Goal: Information Seeking & Learning: Find specific fact

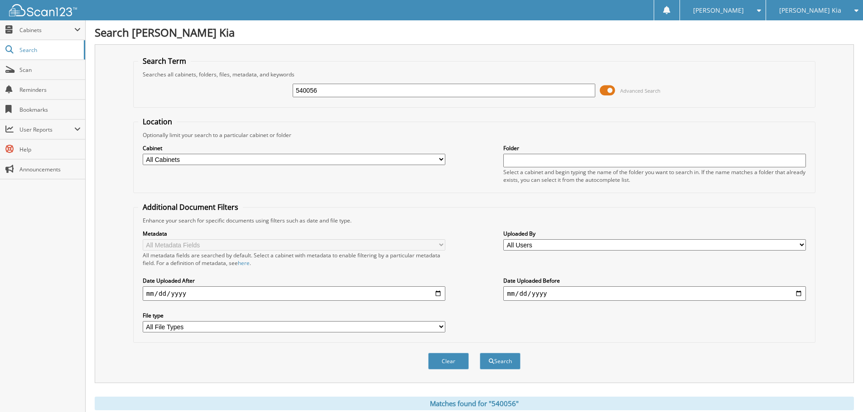
drag, startPoint x: 329, startPoint y: 95, endPoint x: 222, endPoint y: 92, distance: 106.9
click at [224, 92] on div "540056 Advanced Search" at bounding box center [474, 90] width 672 height 24
type input "538927"
click at [480, 353] on button "Search" at bounding box center [500, 361] width 41 height 17
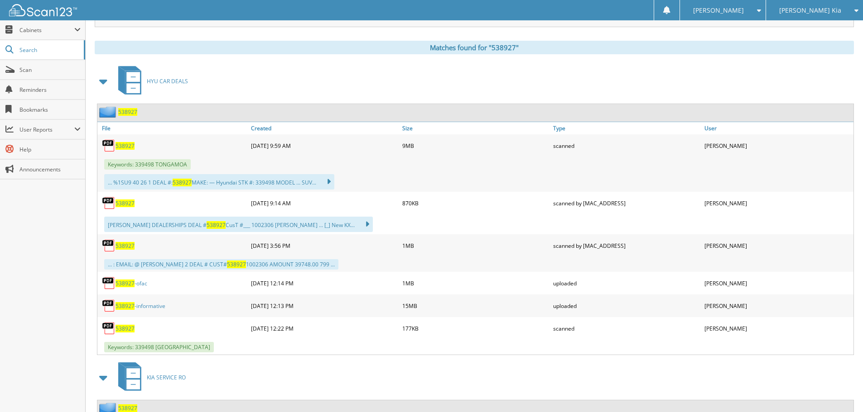
scroll to position [362, 0]
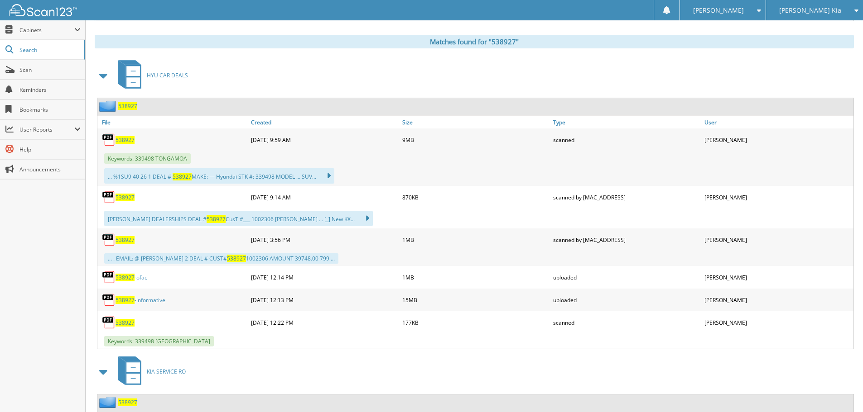
click at [128, 197] on span "538927" at bounding box center [124, 198] width 19 height 8
click at [123, 140] on span "538927" at bounding box center [124, 140] width 19 height 8
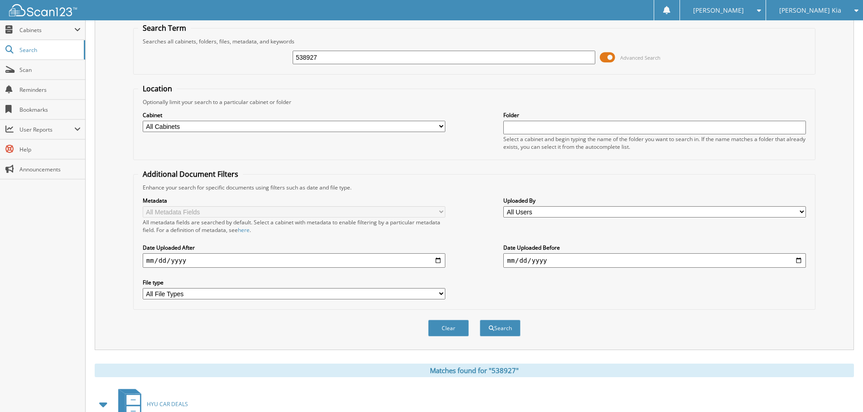
scroll to position [0, 0]
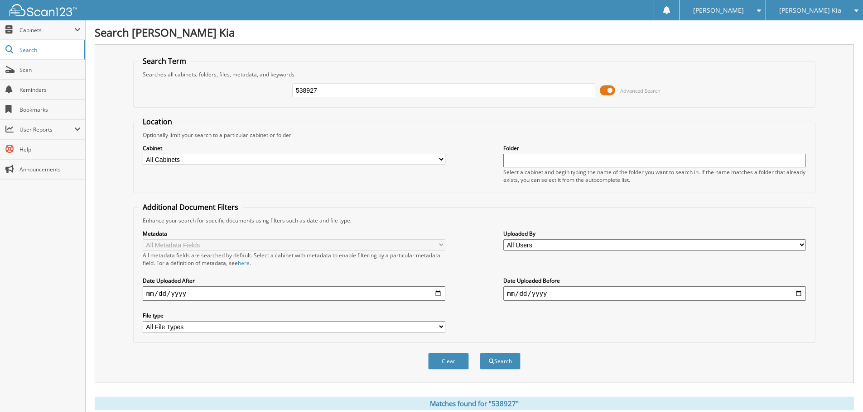
drag, startPoint x: 237, startPoint y: 98, endPoint x: 183, endPoint y: 103, distance: 53.7
click at [215, 100] on div "538927 Advanced Search" at bounding box center [474, 90] width 672 height 24
type input "539271"
click at [480, 353] on button "Search" at bounding box center [500, 361] width 41 height 17
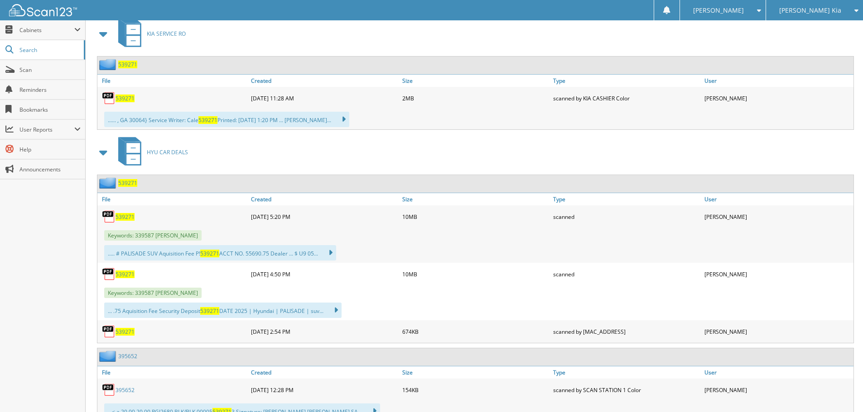
scroll to position [408, 0]
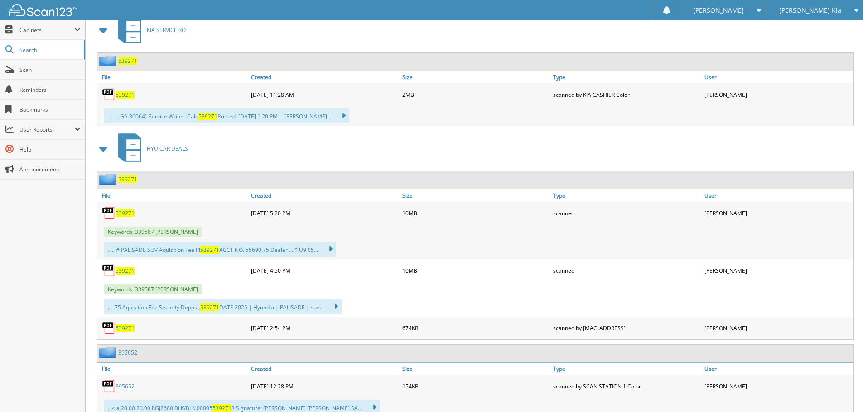
click at [124, 210] on link "539271" at bounding box center [124, 214] width 19 height 8
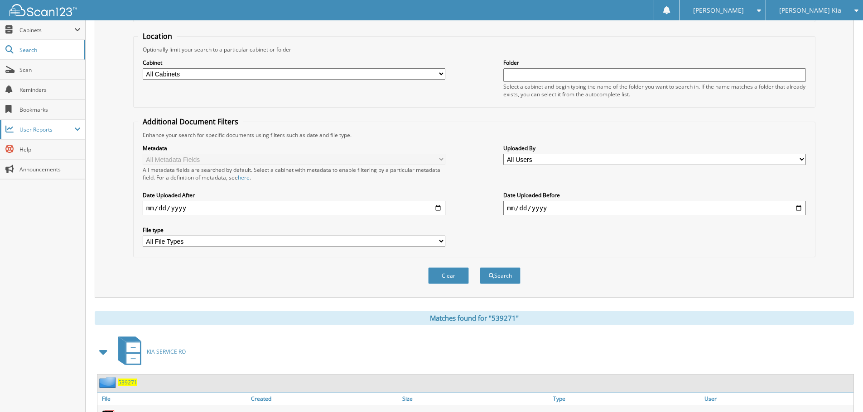
scroll to position [0, 0]
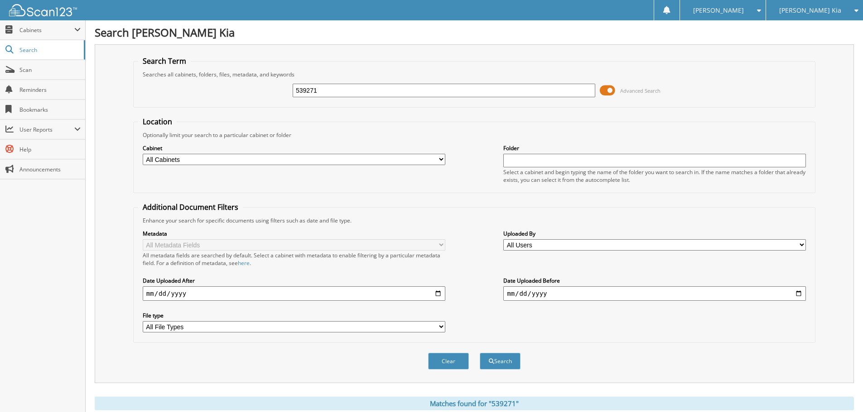
drag, startPoint x: 335, startPoint y: 89, endPoint x: 150, endPoint y: 89, distance: 185.2
click at [180, 90] on div "539271 Advanced Search" at bounding box center [474, 90] width 672 height 24
type input "541378"
click at [480, 353] on button "Search" at bounding box center [500, 361] width 41 height 17
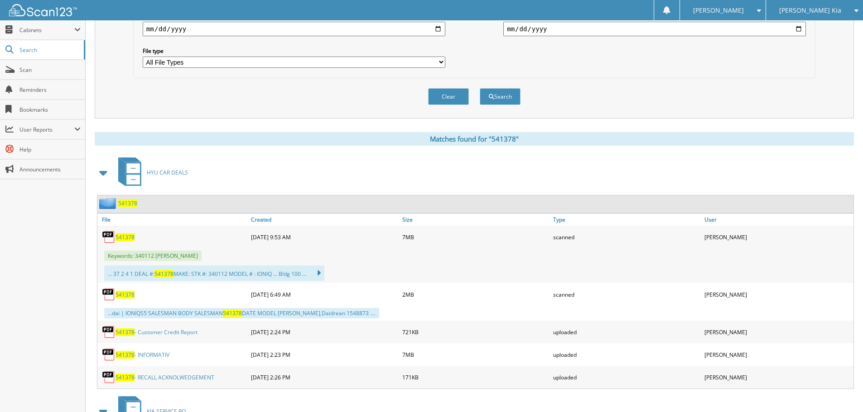
scroll to position [408, 0]
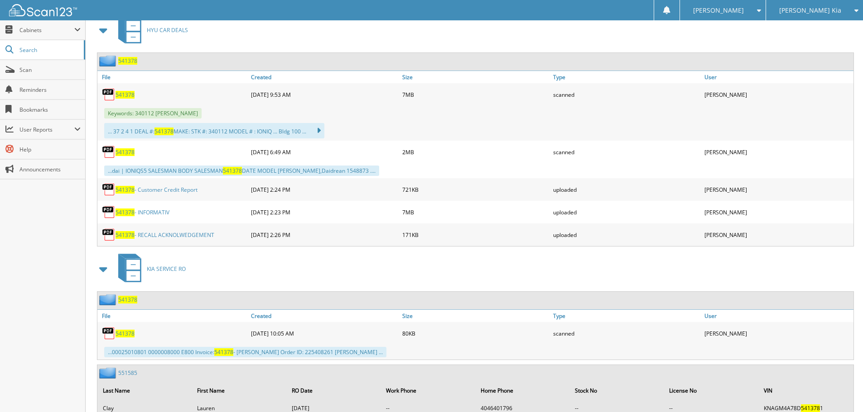
click at [118, 93] on span "541378" at bounding box center [124, 95] width 19 height 8
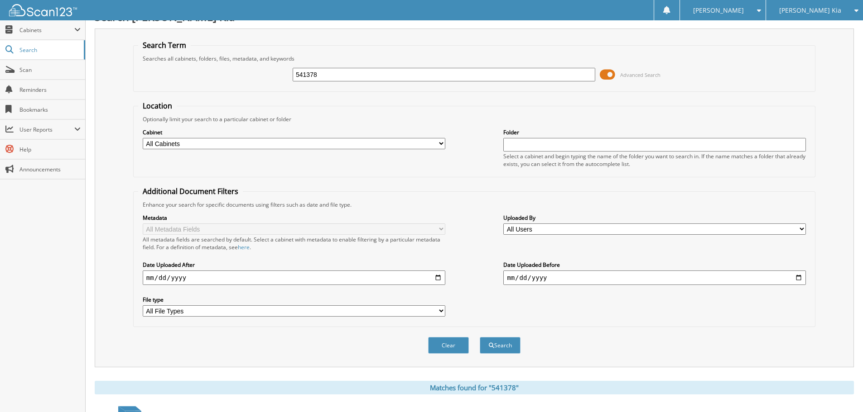
scroll to position [0, 0]
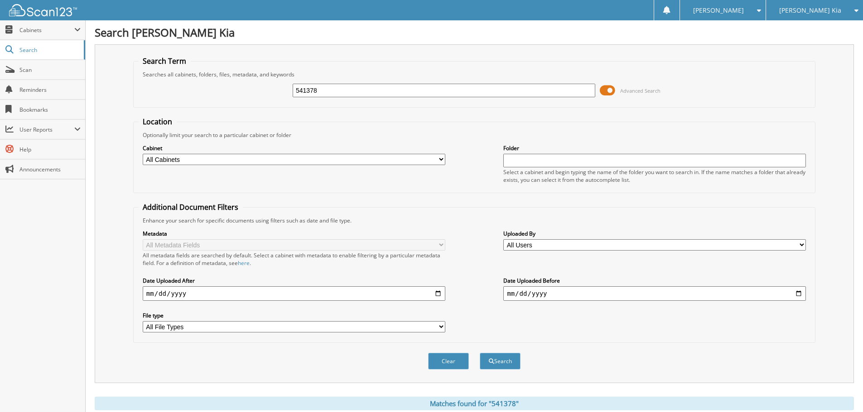
drag, startPoint x: 311, startPoint y: 89, endPoint x: 158, endPoint y: 84, distance: 153.6
click at [177, 86] on div "541378 Advanced Search" at bounding box center [474, 90] width 672 height 24
type input "539763"
click at [480, 353] on button "Search" at bounding box center [500, 361] width 41 height 17
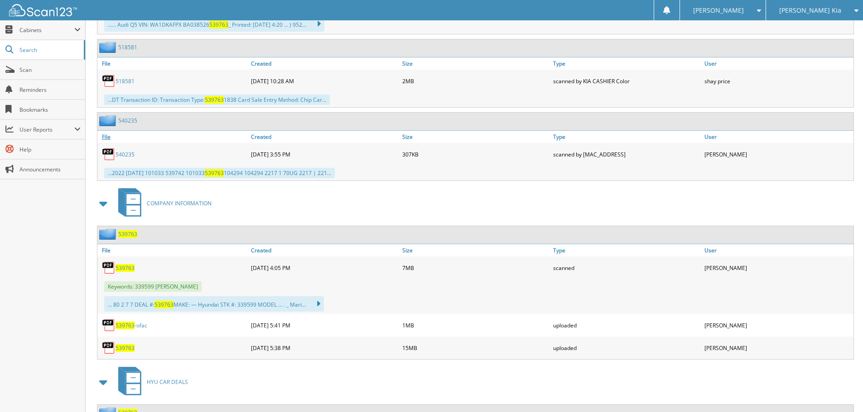
scroll to position [589, 0]
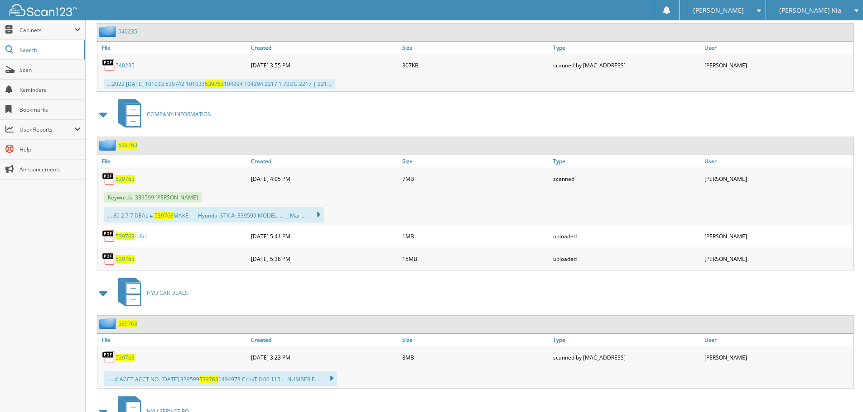
click at [129, 181] on span "539763" at bounding box center [124, 179] width 19 height 8
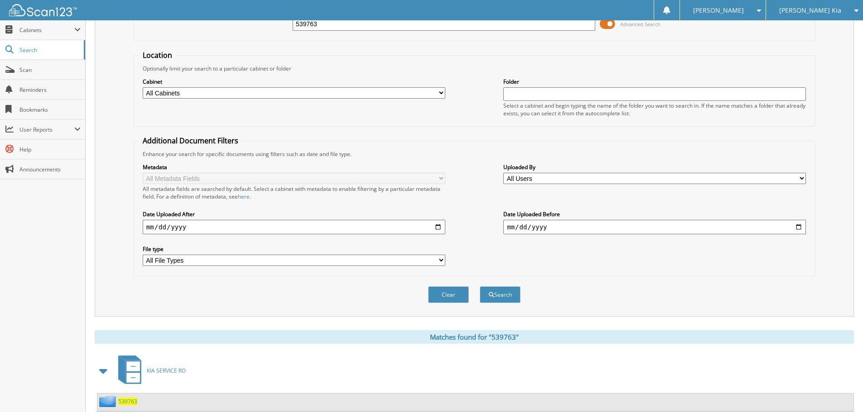
scroll to position [0, 0]
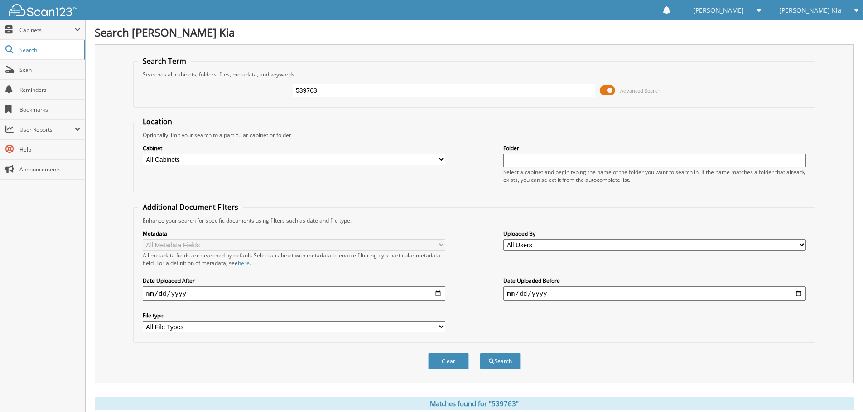
drag, startPoint x: 345, startPoint y: 93, endPoint x: 96, endPoint y: 82, distance: 249.3
click at [180, 91] on div "539763 Advanced Search" at bounding box center [474, 90] width 672 height 24
type input "537890"
click at [480, 353] on button "Search" at bounding box center [500, 361] width 41 height 17
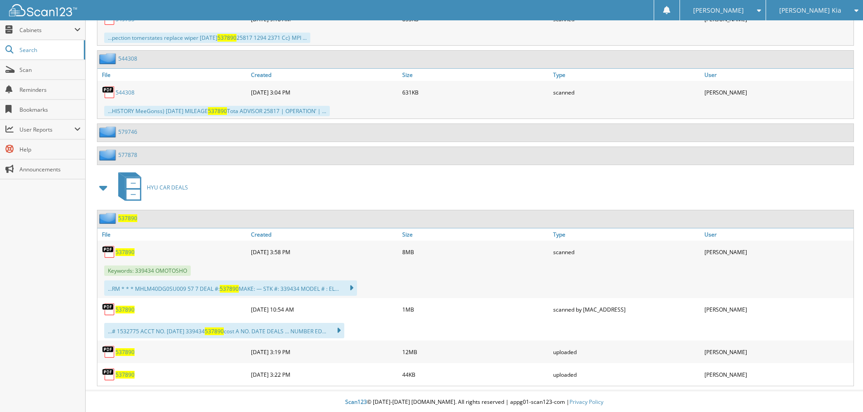
scroll to position [563, 0]
click at [129, 250] on span "537890" at bounding box center [124, 251] width 19 height 8
drag, startPoint x: 467, startPoint y: 434, endPoint x: 480, endPoint y: 434, distance: 12.7
click at [467, 267] on div "Keywords: 339434 OMOTOSHO" at bounding box center [475, 269] width 756 height 15
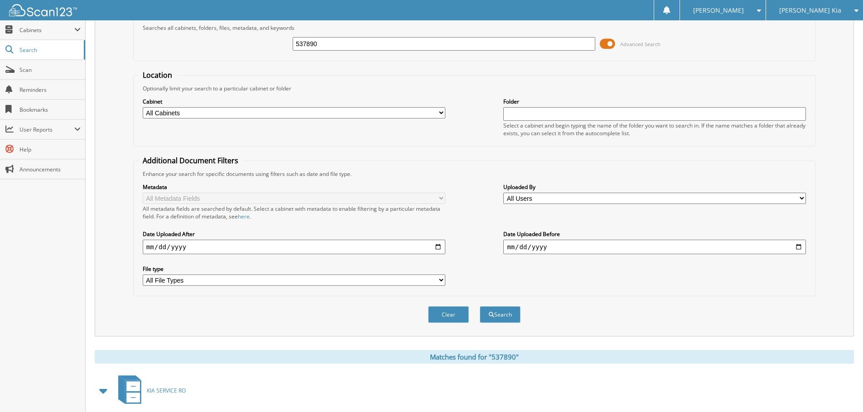
scroll to position [0, 0]
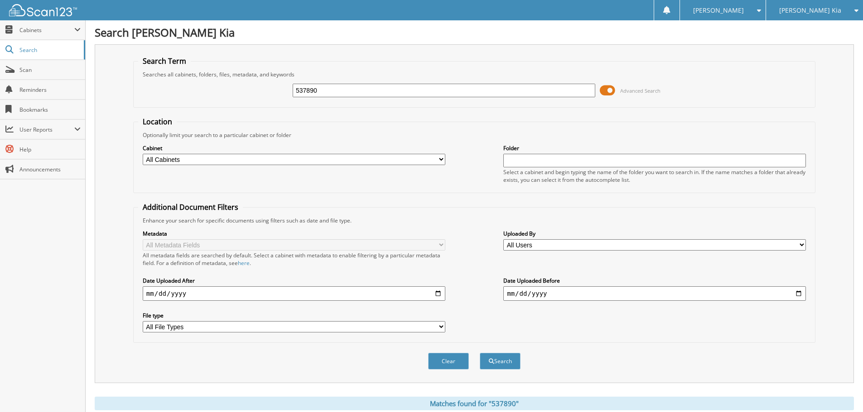
drag, startPoint x: 326, startPoint y: 90, endPoint x: 281, endPoint y: 88, distance: 45.3
click at [281, 88] on div "537890 Advanced Search" at bounding box center [474, 90] width 672 height 24
type input "539271"
click at [480, 353] on button "Search" at bounding box center [500, 361] width 41 height 17
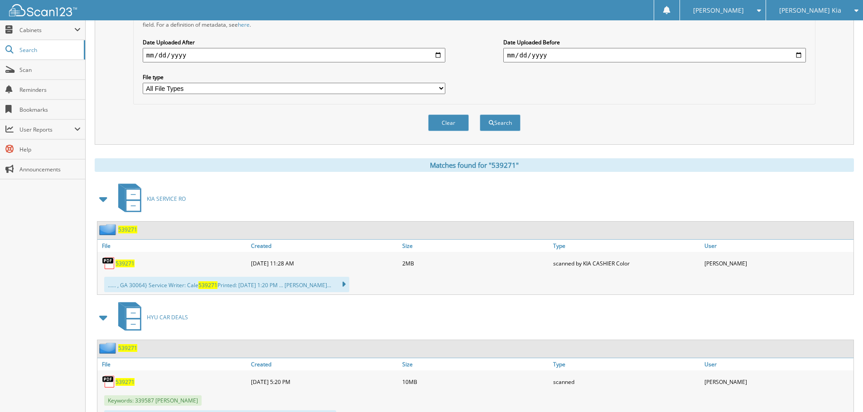
scroll to position [408, 0]
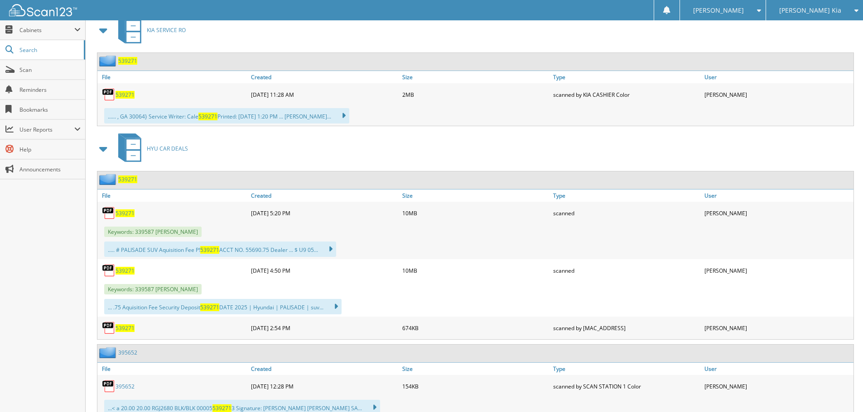
click at [124, 212] on span "539271" at bounding box center [124, 214] width 19 height 8
click at [127, 212] on span "539271" at bounding box center [124, 214] width 19 height 8
